Goal: Book appointment/travel/reservation

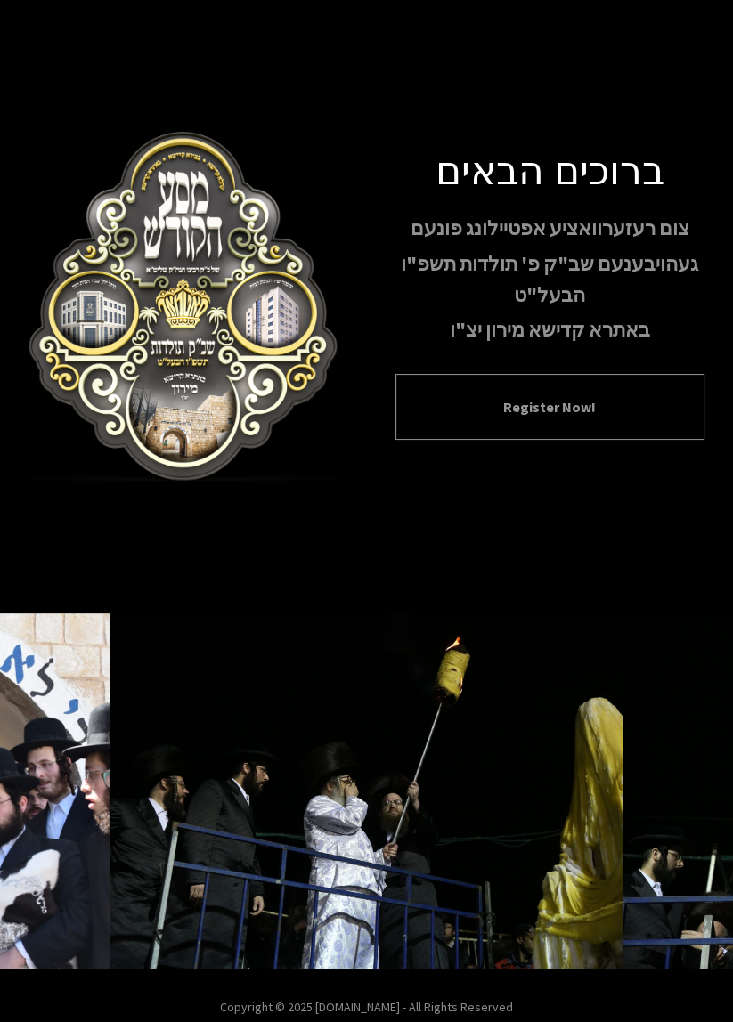
click at [637, 418] on button "Register Now!" at bounding box center [550, 406] width 265 height 21
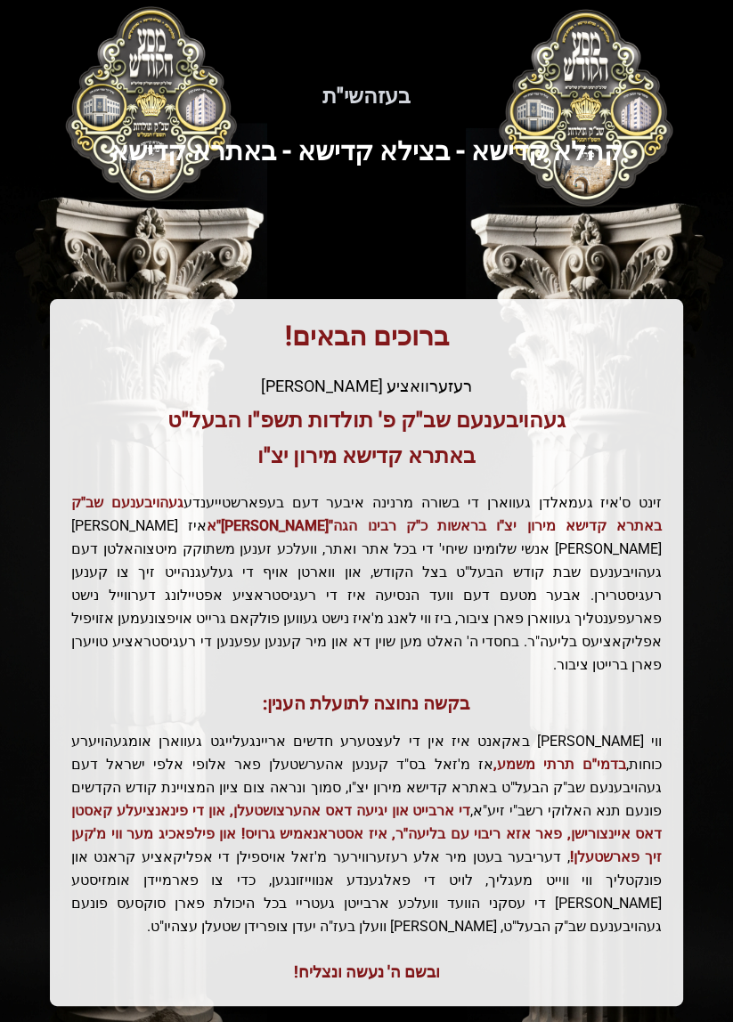
scroll to position [38, 0]
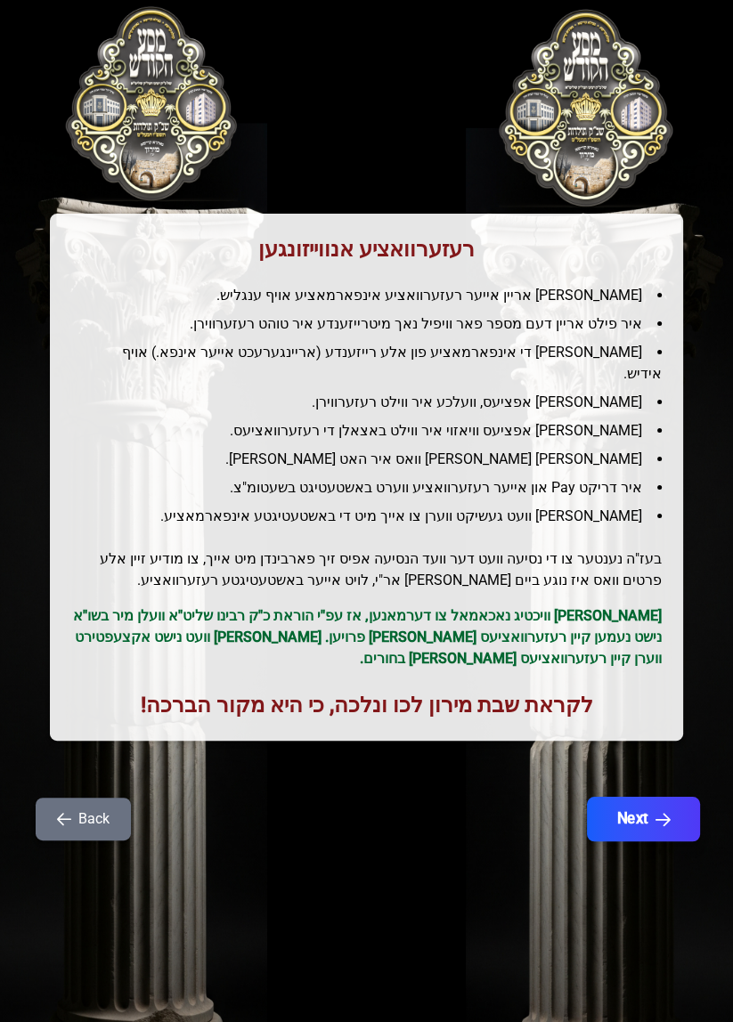
click at [654, 803] on button "Next" at bounding box center [643, 819] width 113 height 45
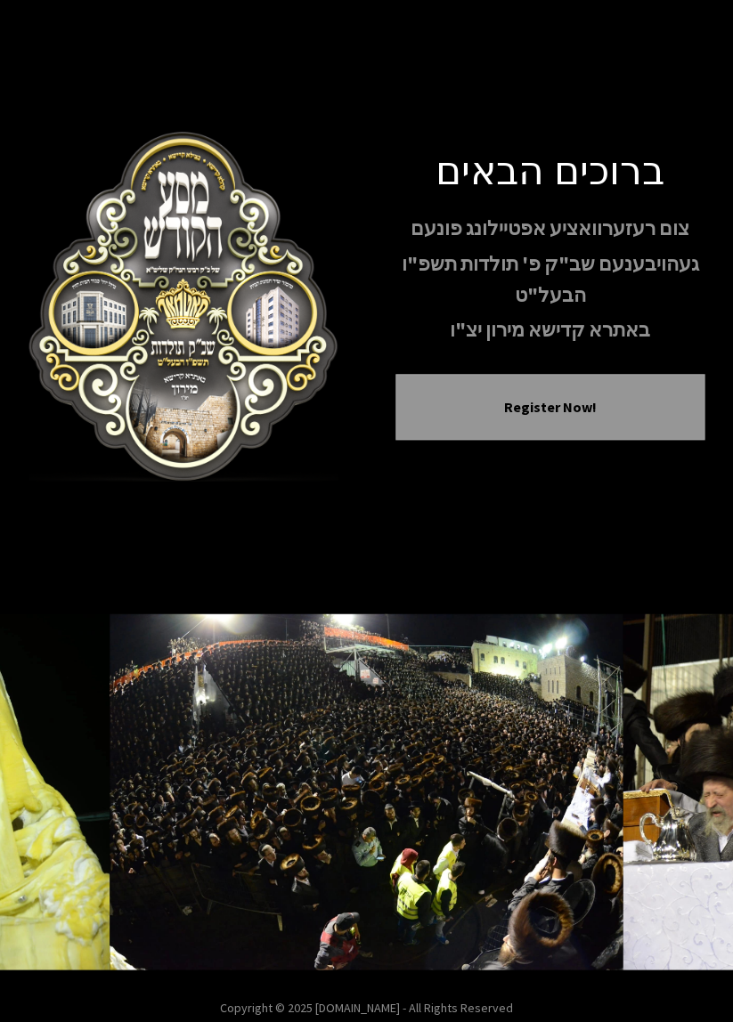
scroll to position [4, 0]
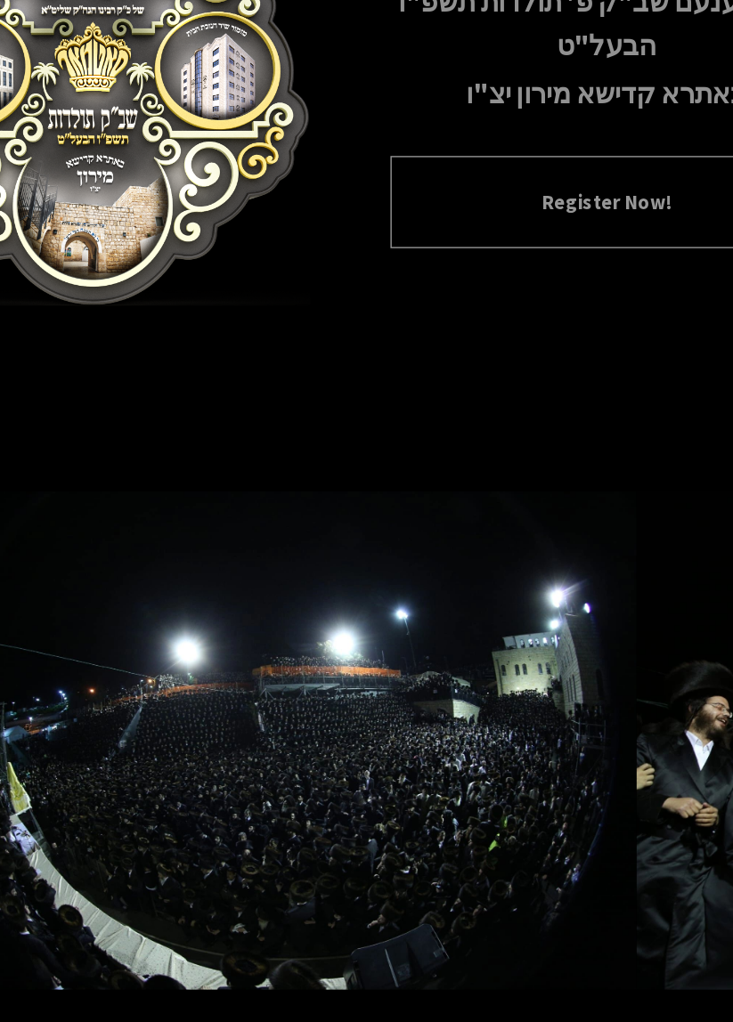
click at [591, 414] on button "Register Now!" at bounding box center [550, 403] width 265 height 21
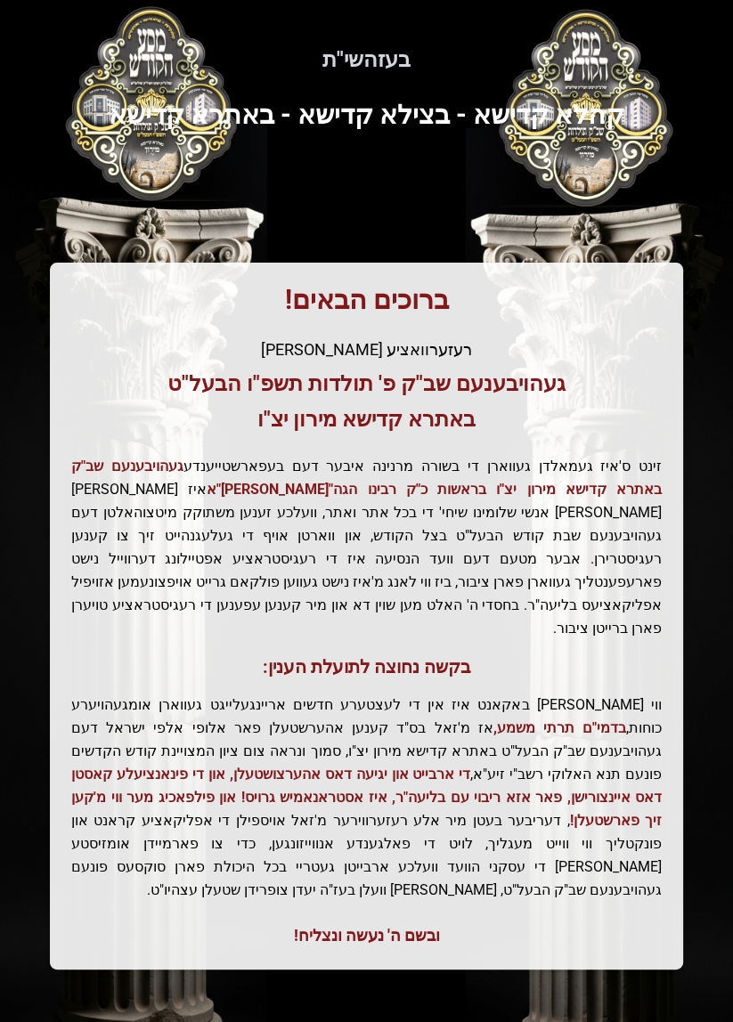
scroll to position [4, 0]
